Goal: Information Seeking & Learning: Learn about a topic

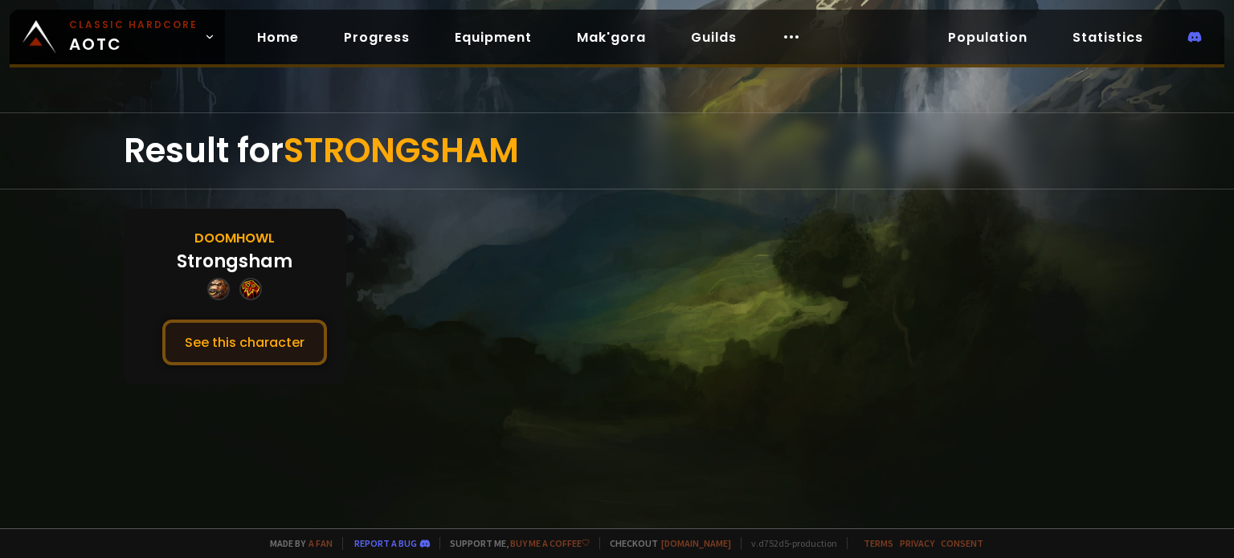
click at [299, 330] on button "See this character" at bounding box center [244, 343] width 165 height 46
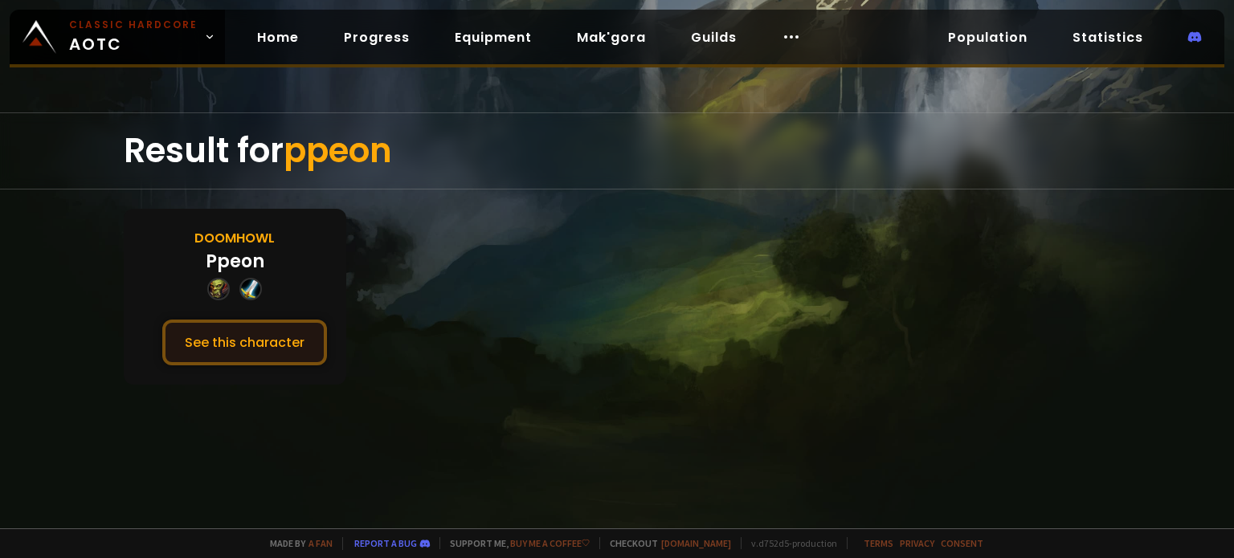
click at [241, 328] on button "See this character" at bounding box center [244, 343] width 165 height 46
